Goal: Information Seeking & Learning: Learn about a topic

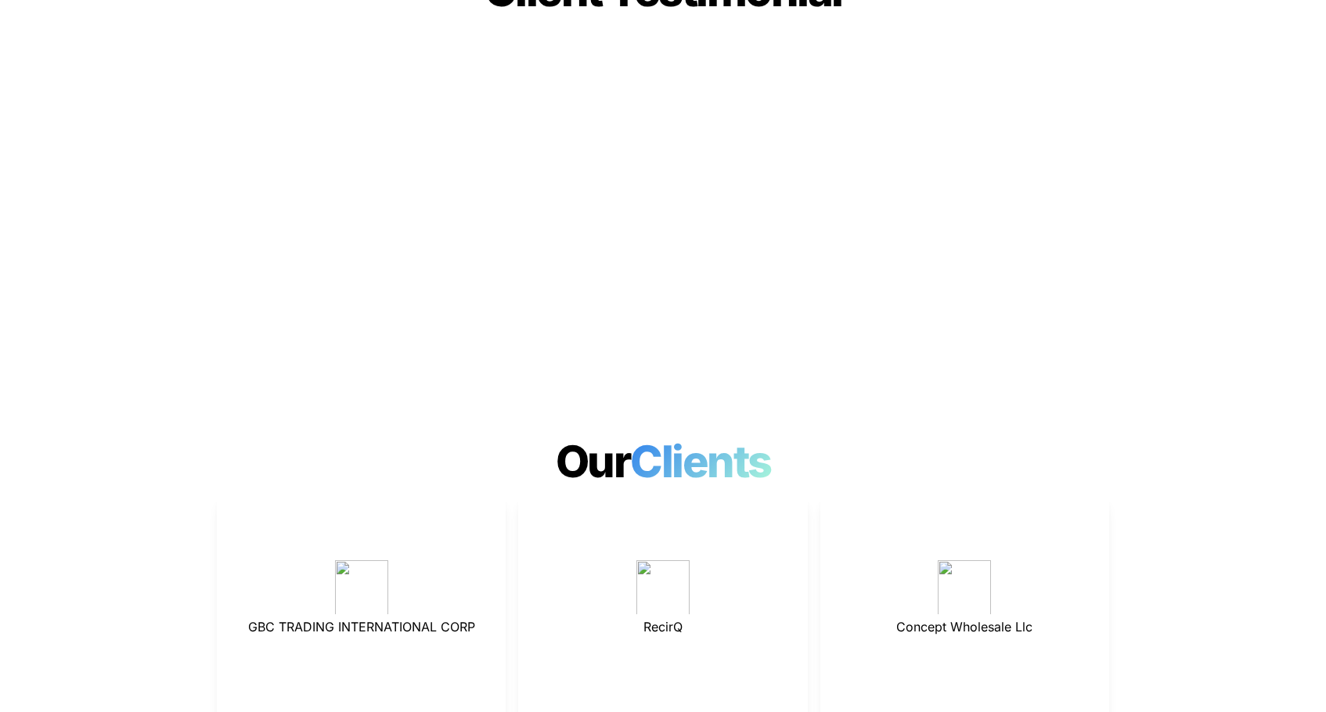
scroll to position [4054, 0]
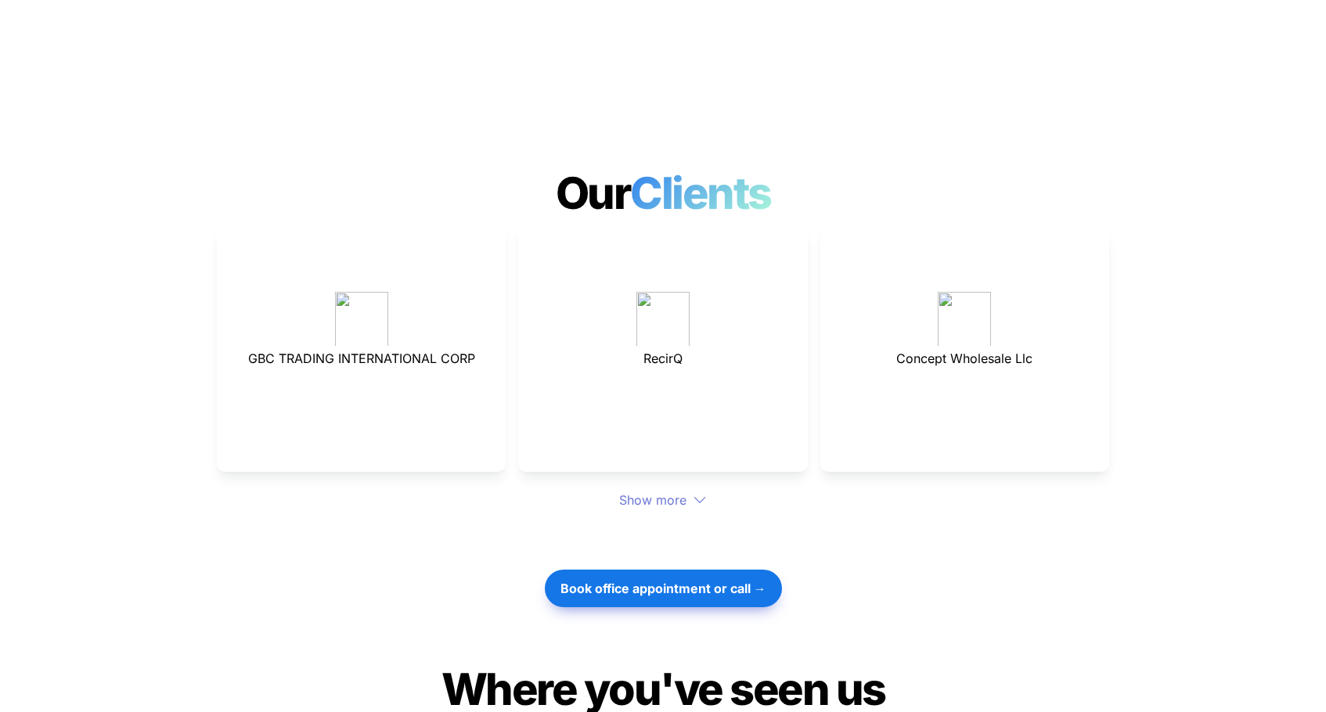
click at [621, 292] on div at bounding box center [663, 319] width 250 height 55
click at [682, 292] on img at bounding box center [662, 319] width 53 height 55
click at [668, 491] on div "Show more" at bounding box center [663, 500] width 892 height 19
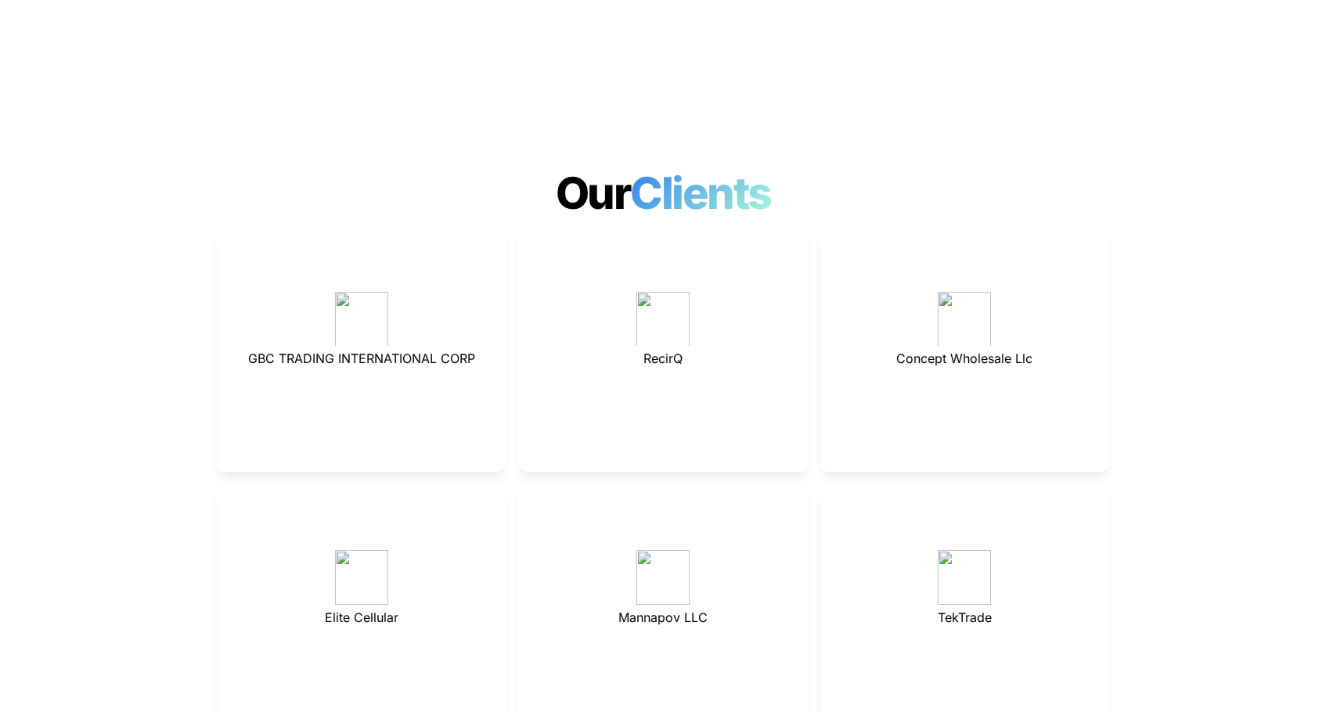
click at [690, 500] on p at bounding box center [663, 512] width 250 height 25
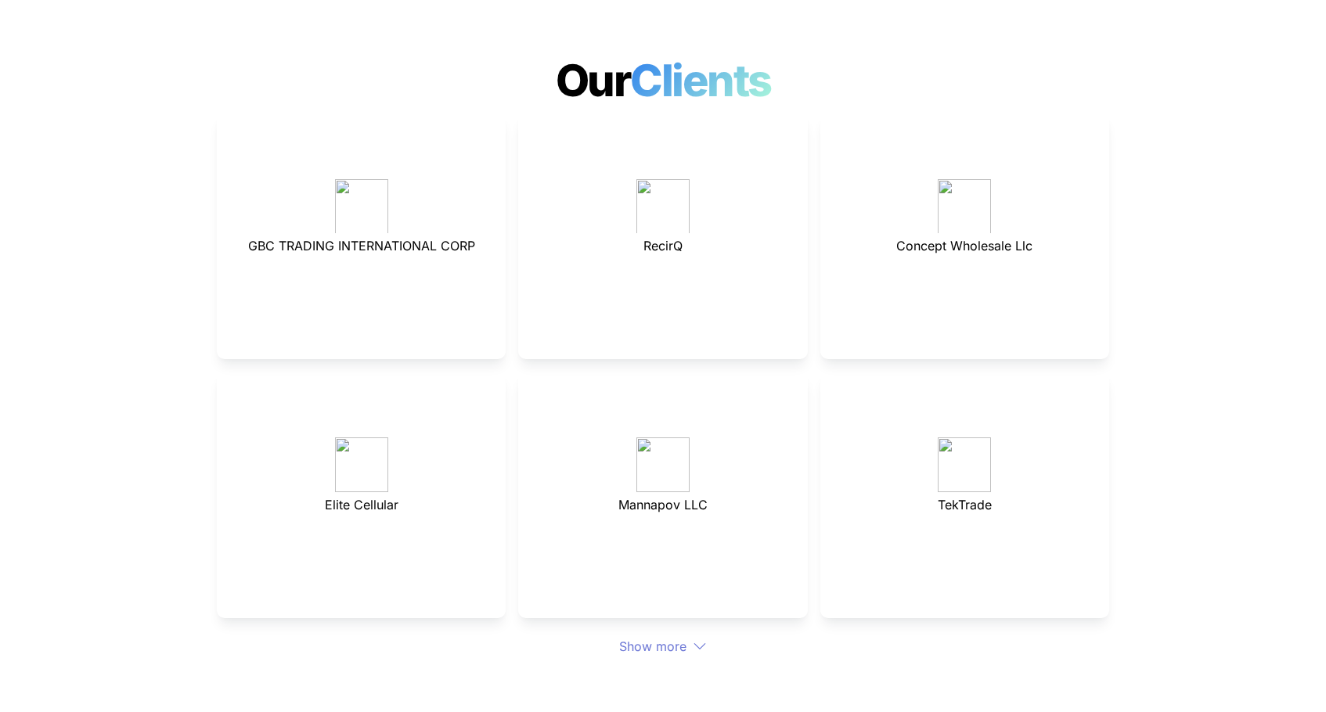
scroll to position [4297, 0]
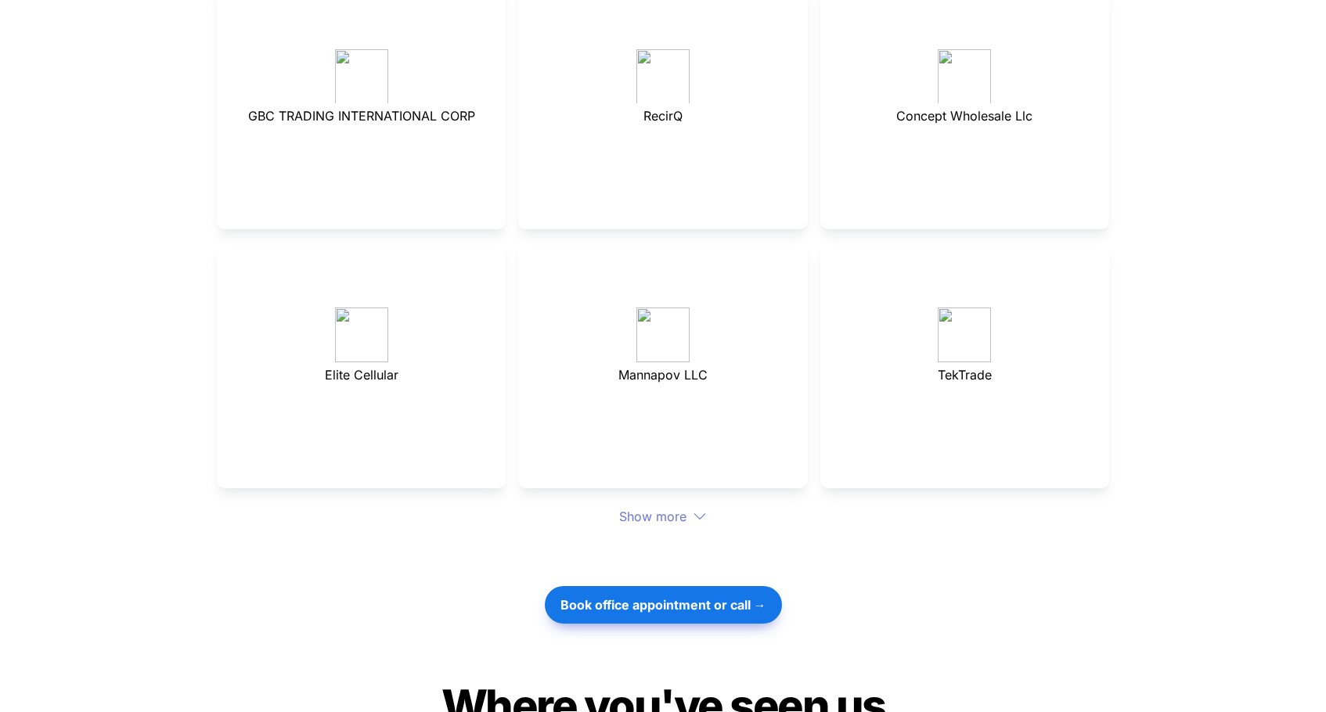
click at [689, 507] on div "Show more" at bounding box center [663, 516] width 892 height 19
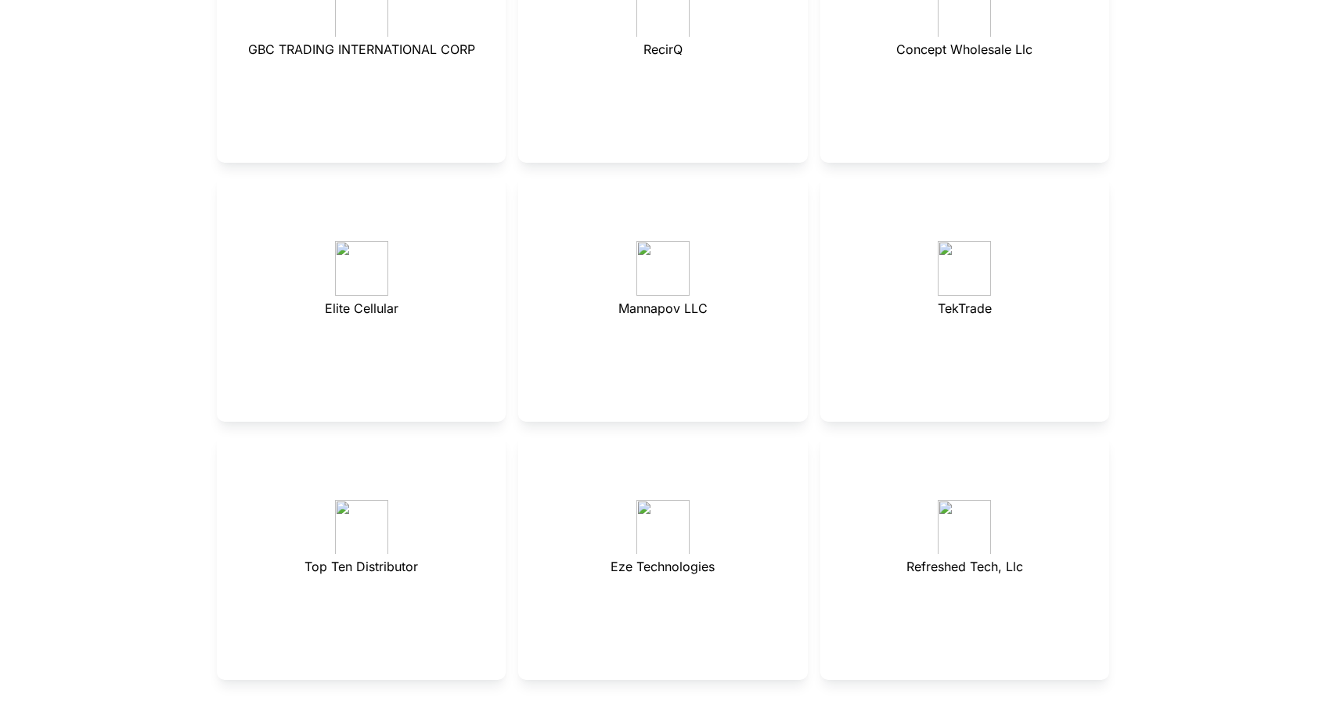
scroll to position [4354, 0]
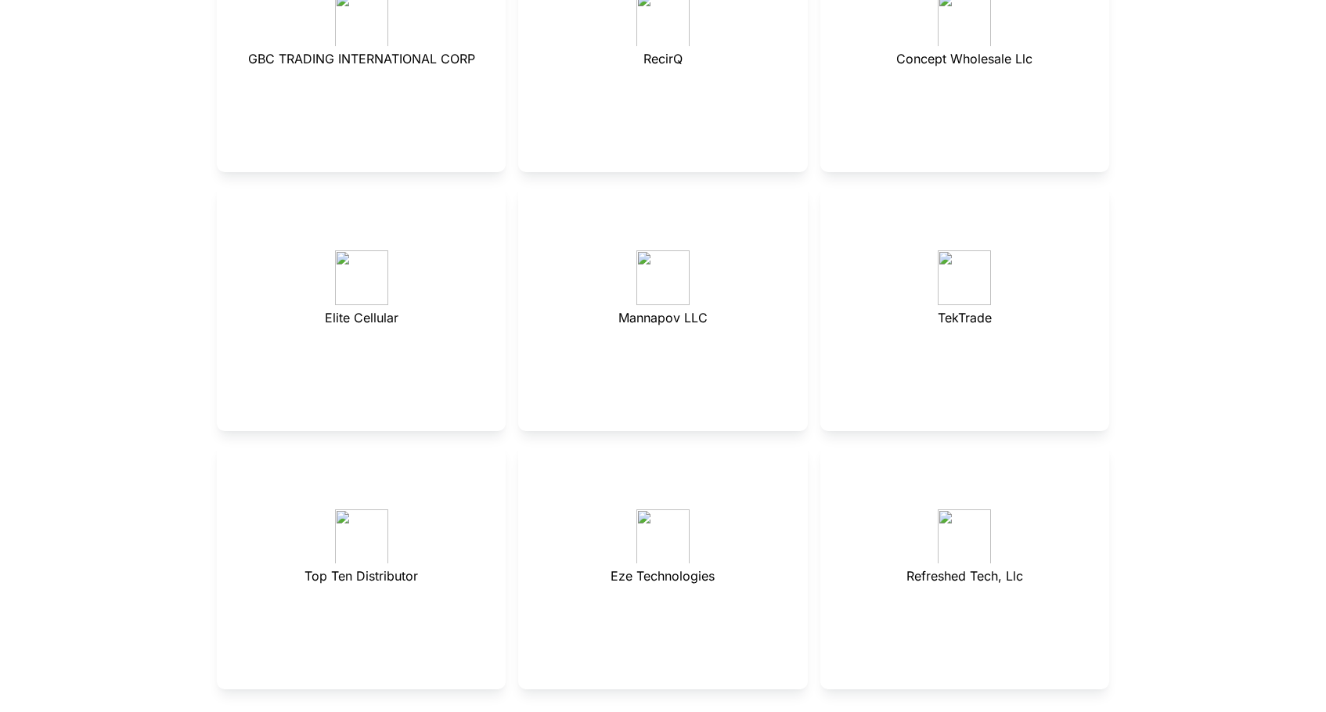
click at [372, 310] on span "Elite Cellular" at bounding box center [362, 318] width 74 height 16
click at [362, 568] on span "Top Ten Distributor" at bounding box center [360, 576] width 113 height 16
drag, startPoint x: 314, startPoint y: 527, endPoint x: 437, endPoint y: 523, distance: 123.7
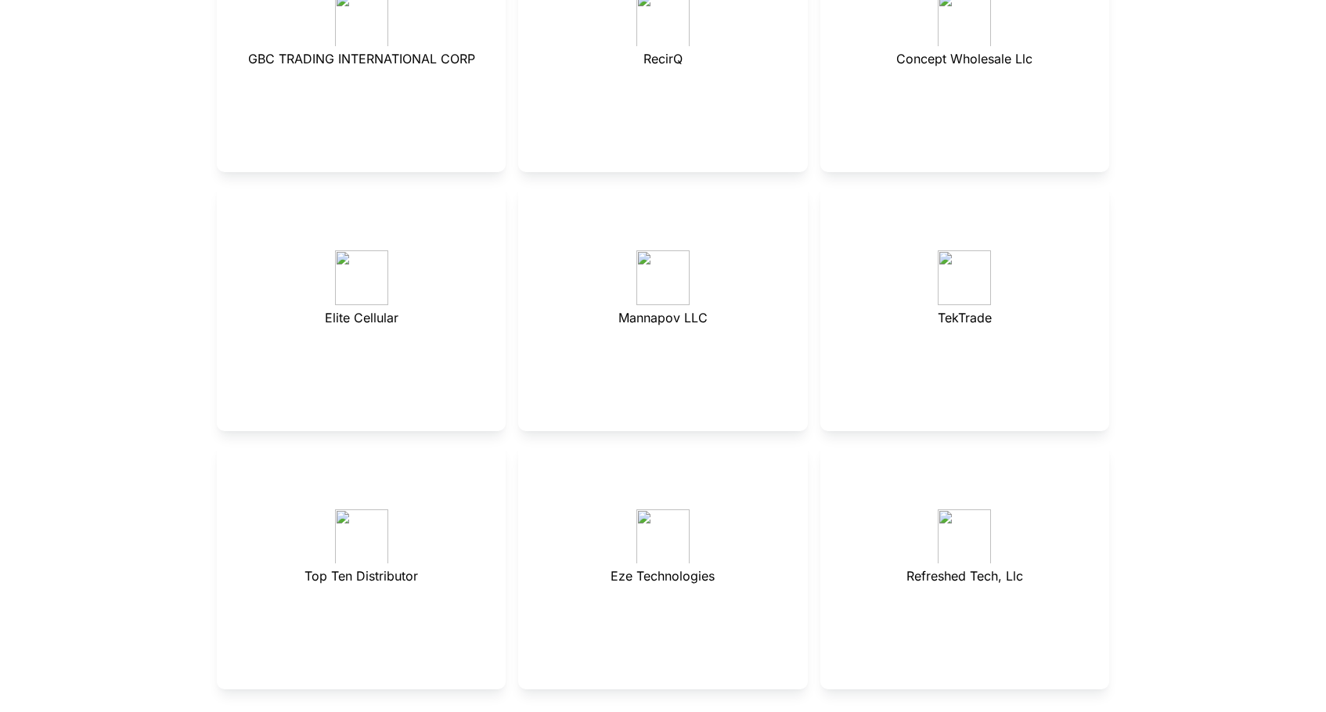
click at [437, 563] on p "Top Ten Distributor" at bounding box center [361, 575] width 250 height 25
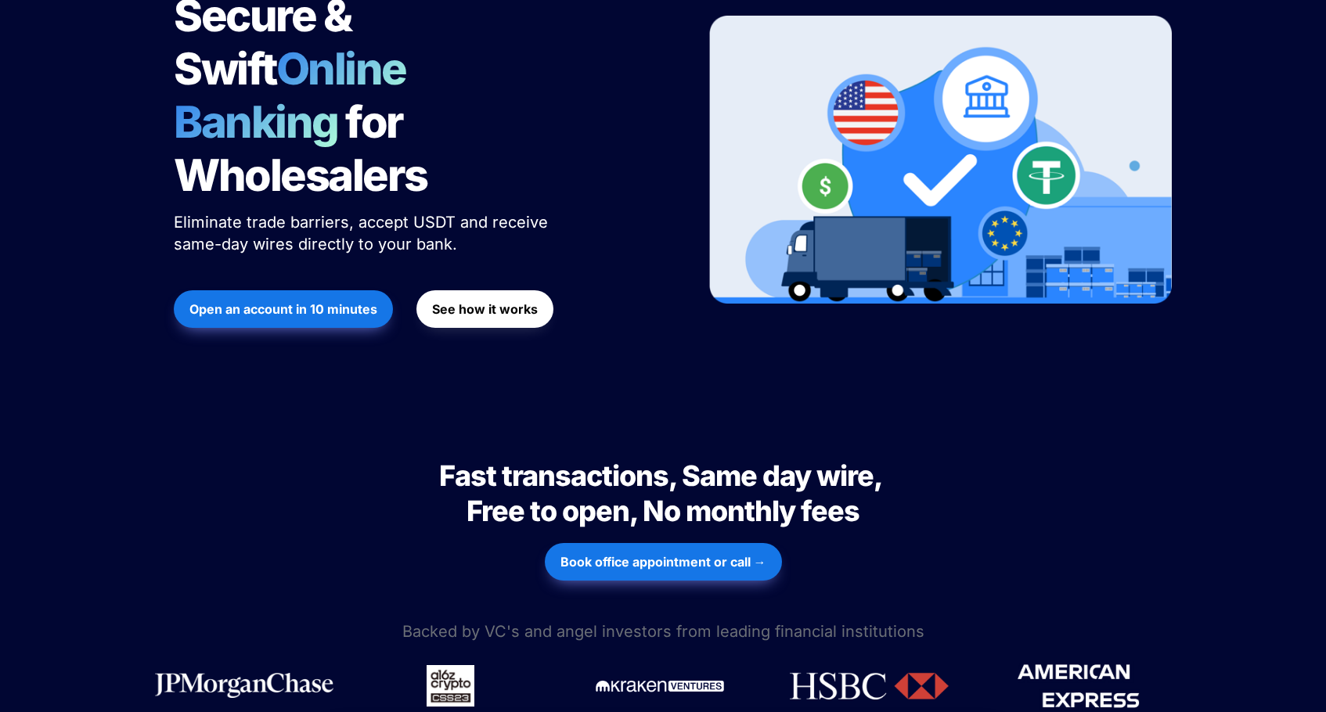
scroll to position [0, 0]
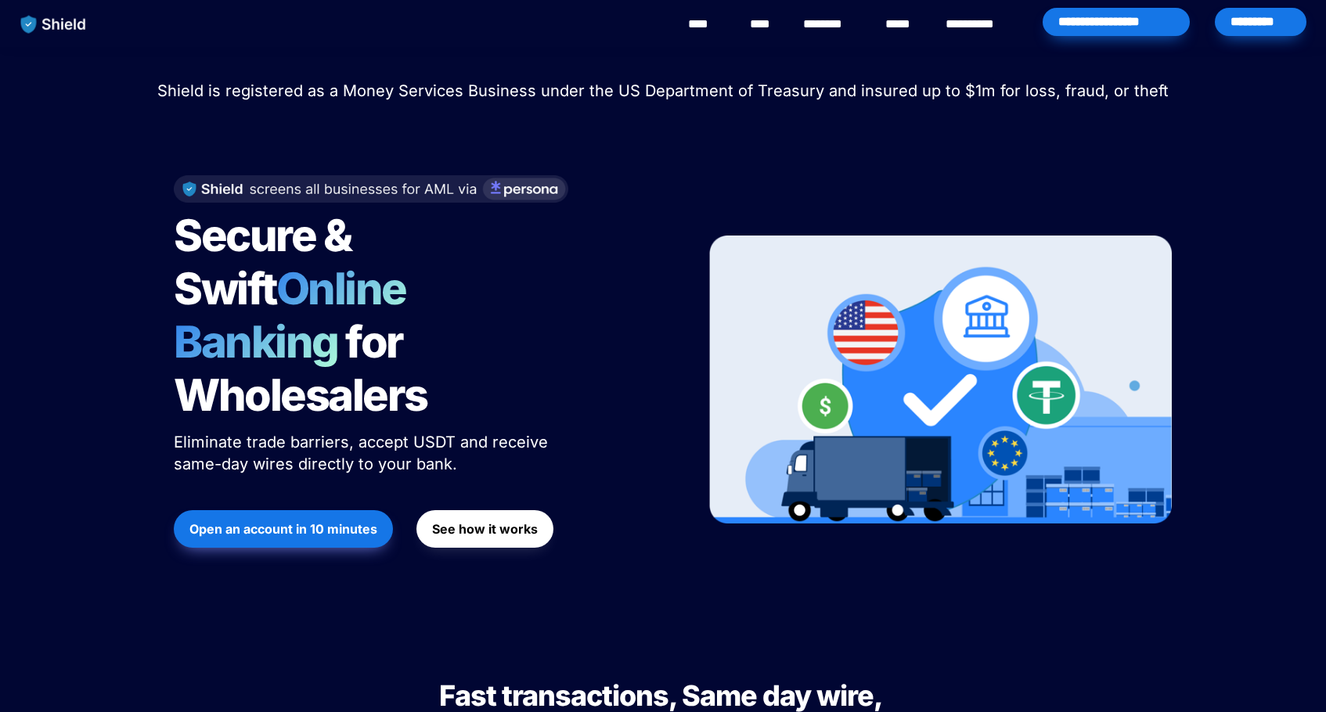
click at [774, 28] on link "****" at bounding box center [763, 24] width 27 height 19
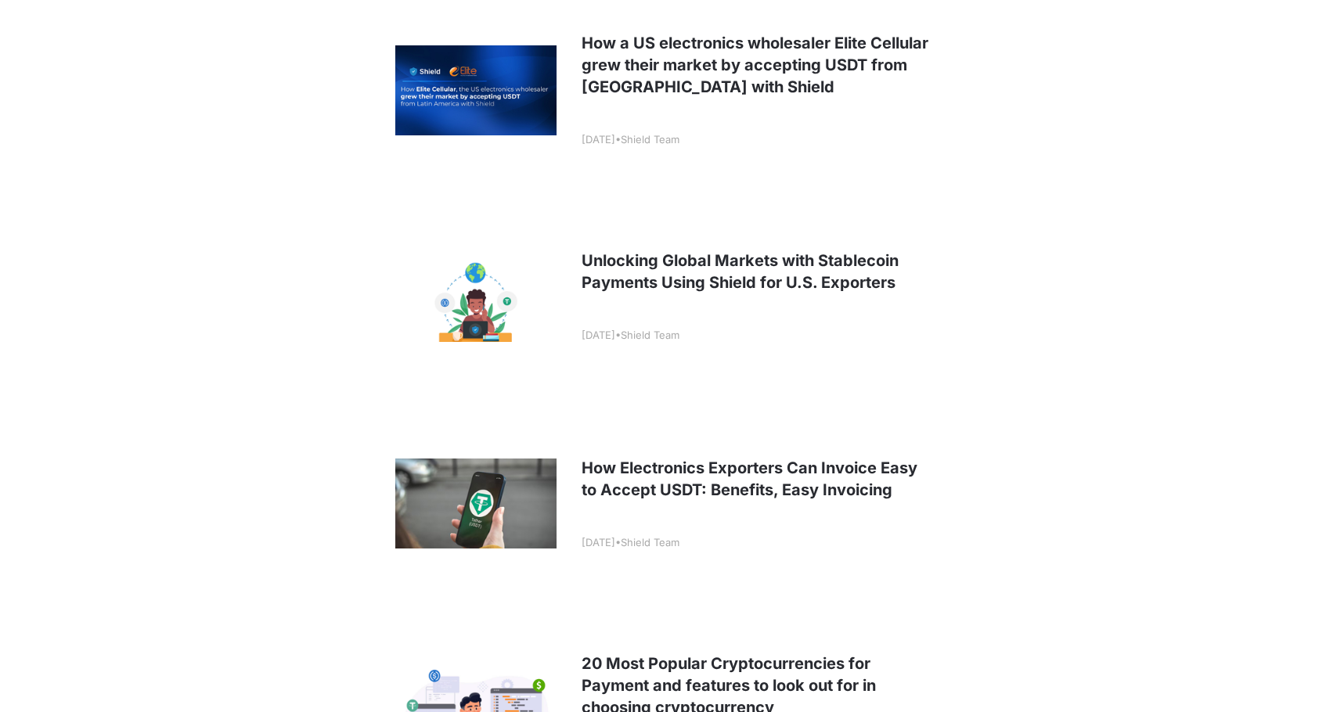
scroll to position [230, 0]
